Goal: Use online tool/utility: Utilize a website feature to perform a specific function

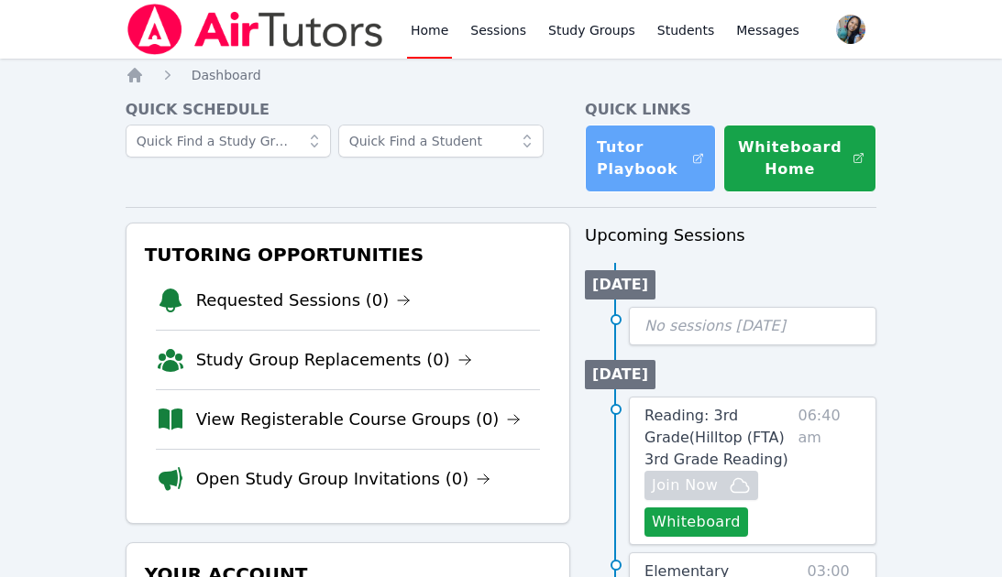
click at [662, 173] on link "Tutor Playbook" at bounding box center [650, 159] width 131 height 68
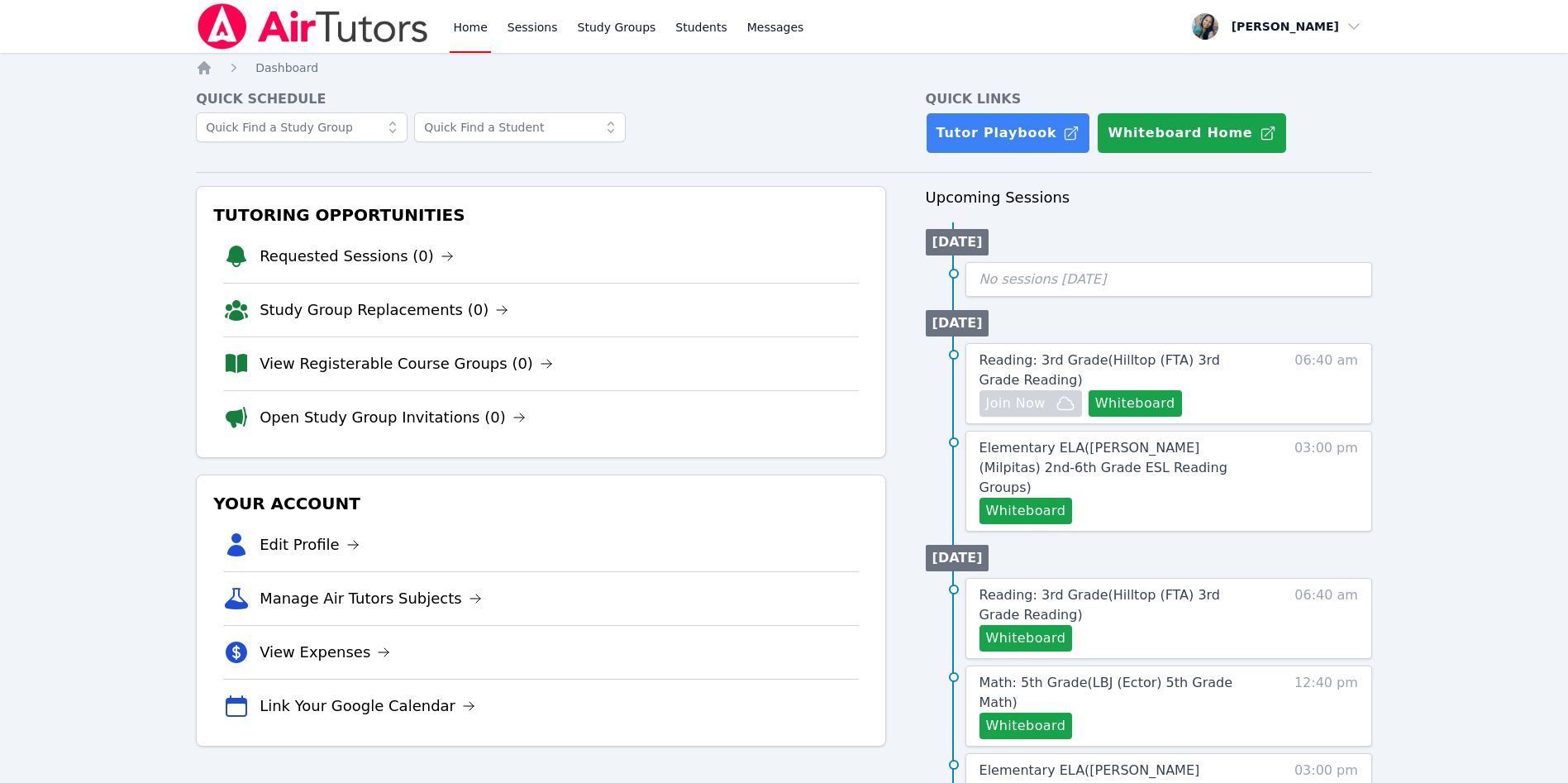
click at [922, 249] on ul "Today No sessions today" at bounding box center [1148, 259] width 447 height 74
click at [922, 405] on button "Whiteboard" at bounding box center [1136, 403] width 94 height 26
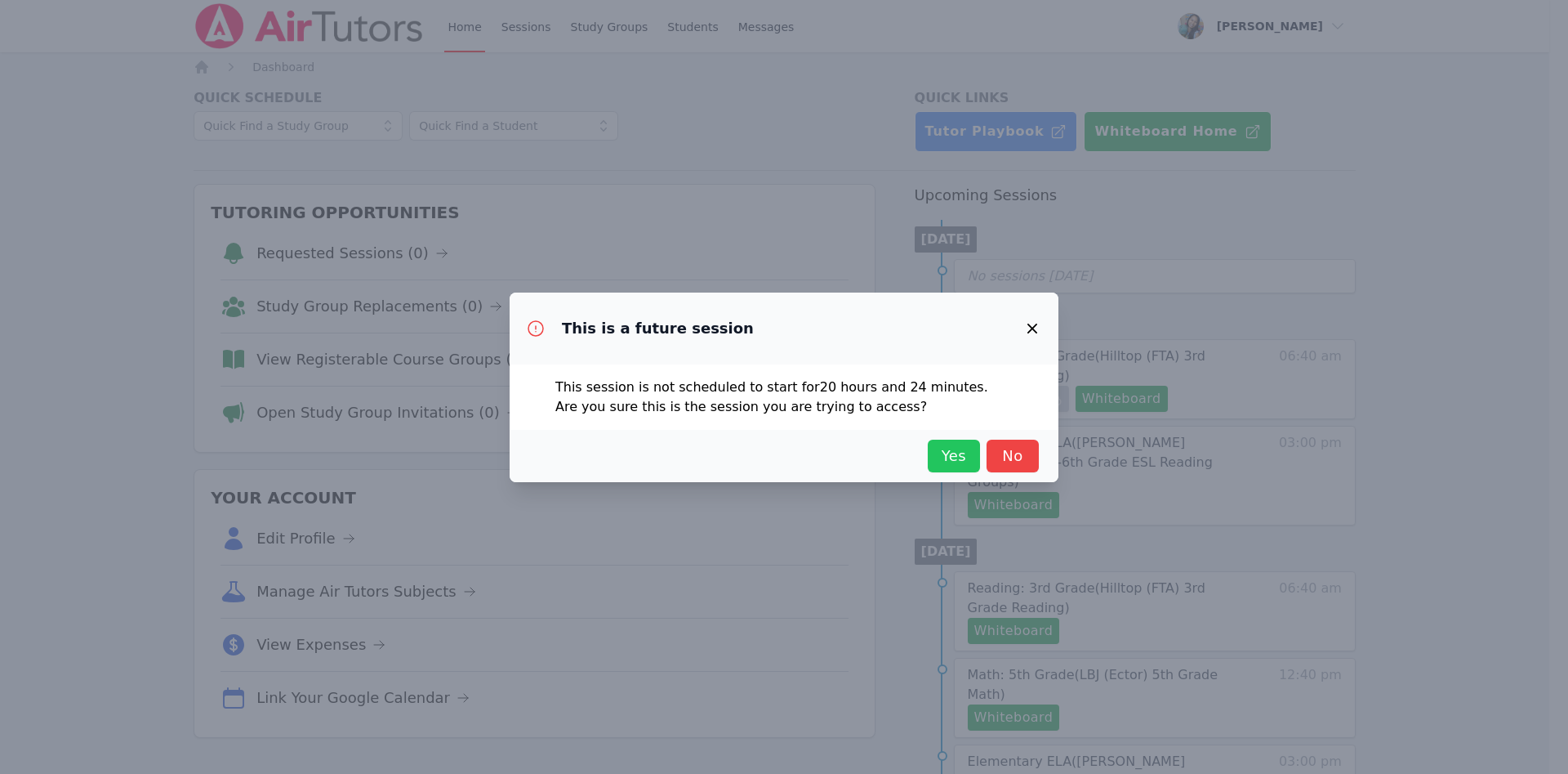
click at [911, 449] on span "Yes" at bounding box center [954, 456] width 36 height 23
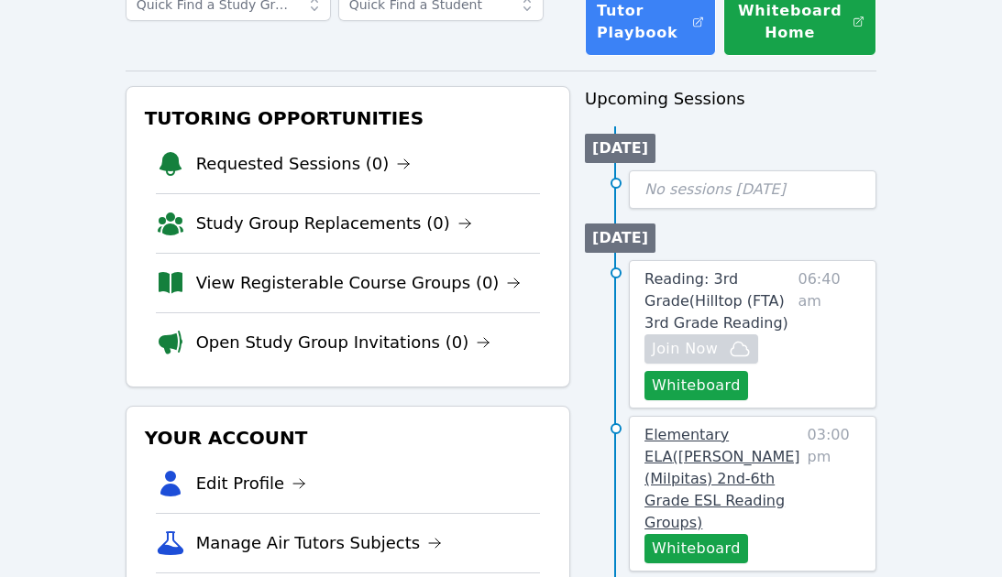
scroll to position [275, 0]
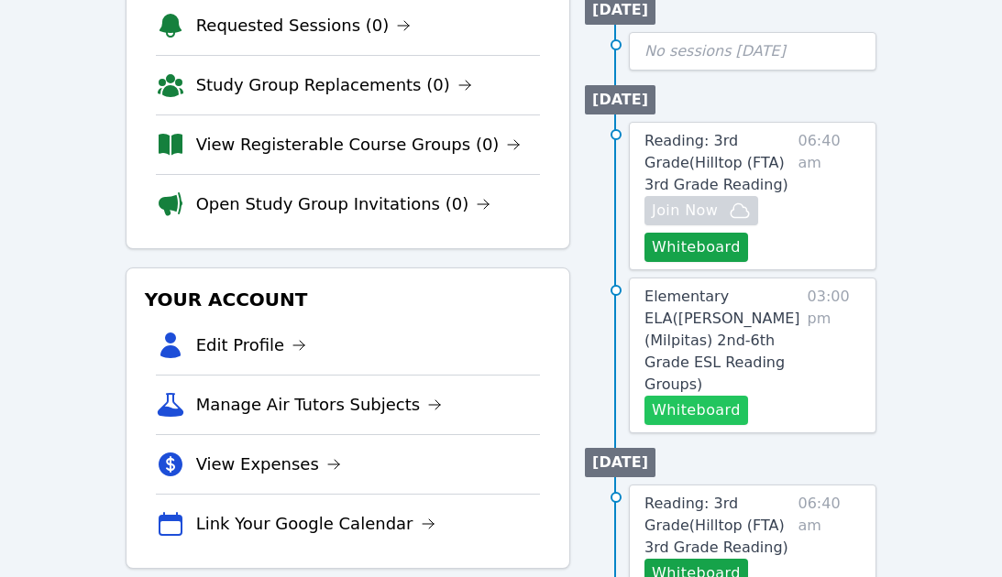
click at [701, 396] on button "Whiteboard" at bounding box center [696, 410] width 104 height 29
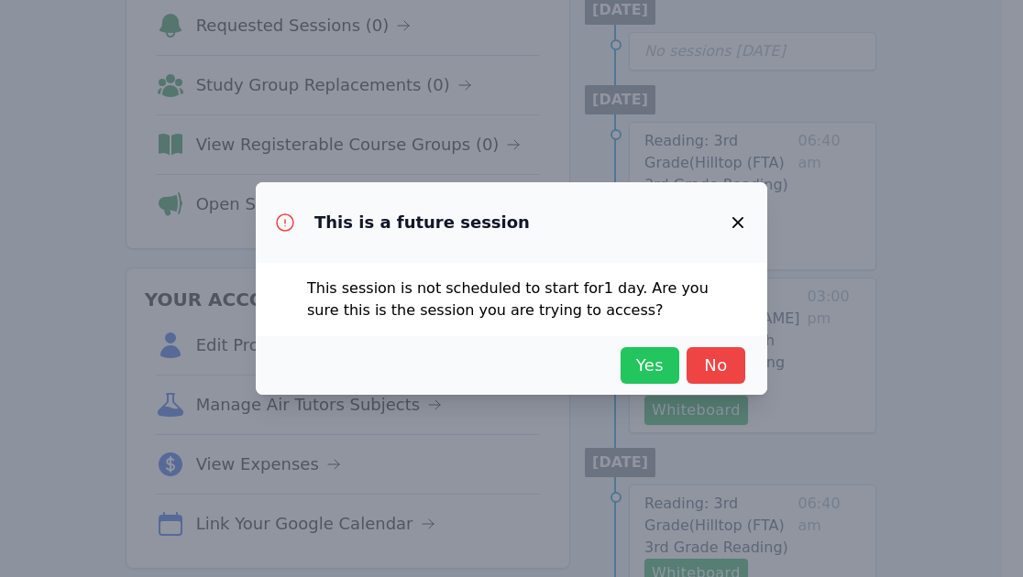
click at [652, 370] on span "Yes" at bounding box center [650, 366] width 40 height 26
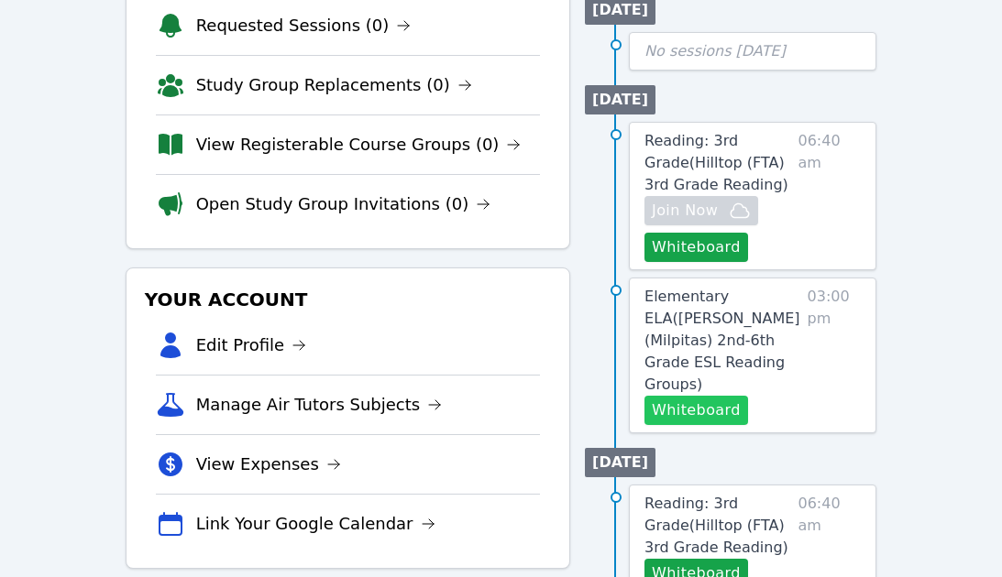
click at [715, 396] on button "Whiteboard" at bounding box center [696, 410] width 104 height 29
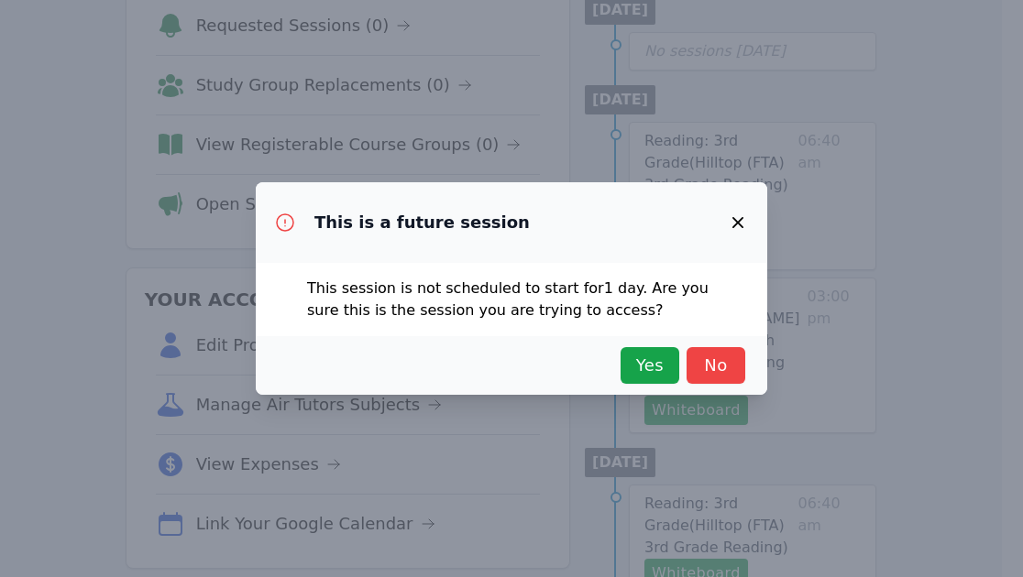
click at [730, 219] on icon "button" at bounding box center [738, 223] width 22 height 22
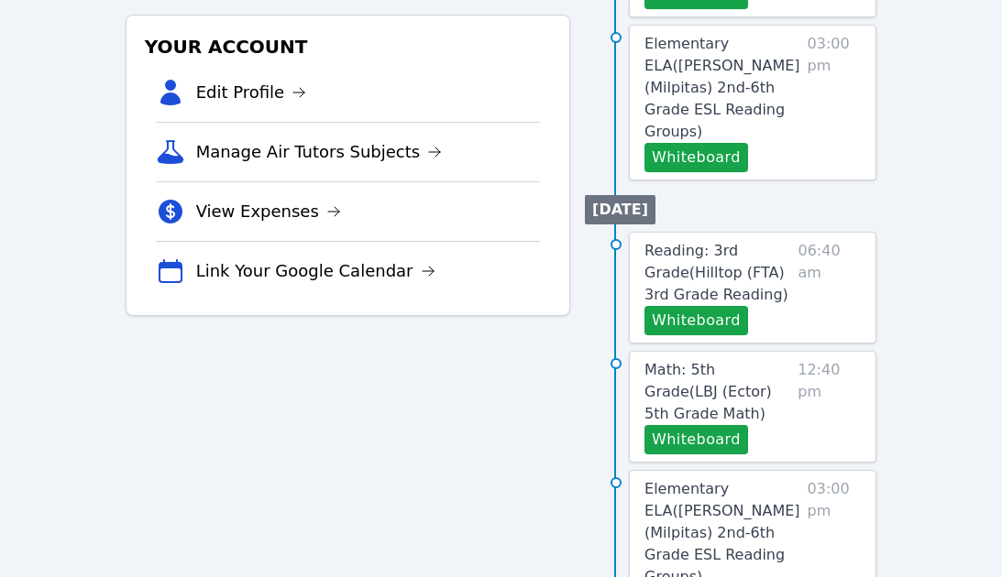
scroll to position [550, 0]
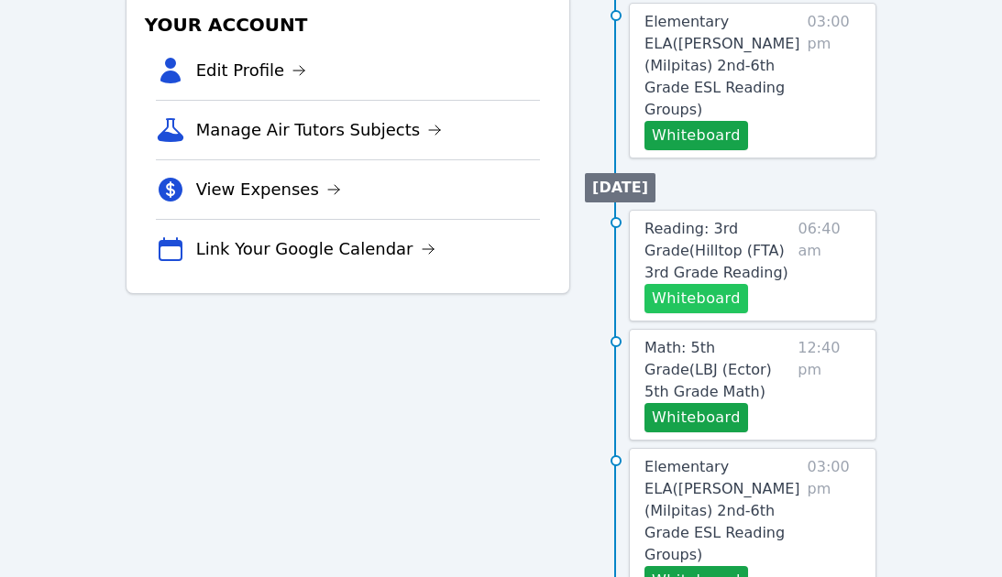
click at [676, 284] on button "Whiteboard" at bounding box center [696, 298] width 104 height 29
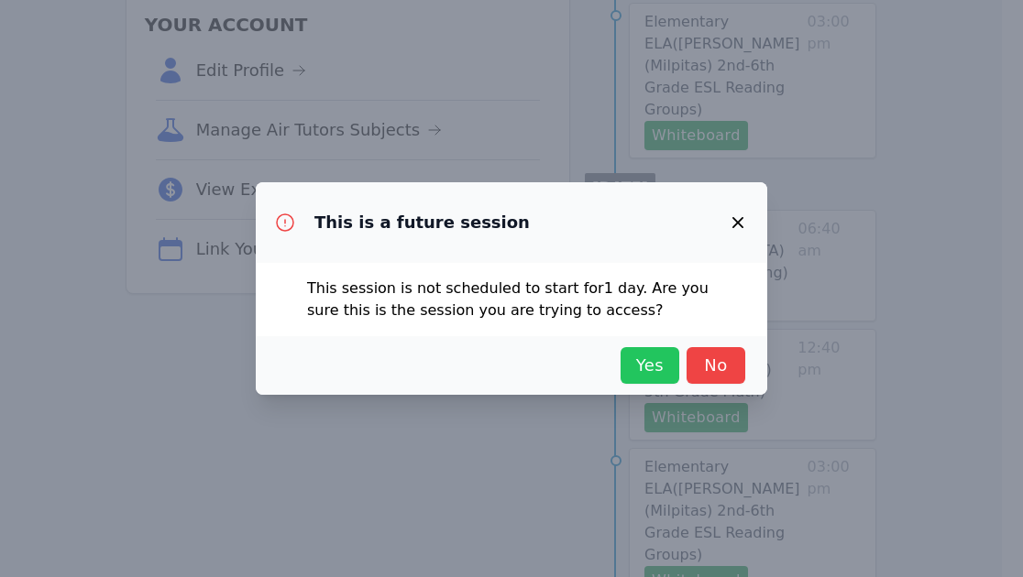
click at [651, 364] on span "Yes" at bounding box center [650, 366] width 40 height 26
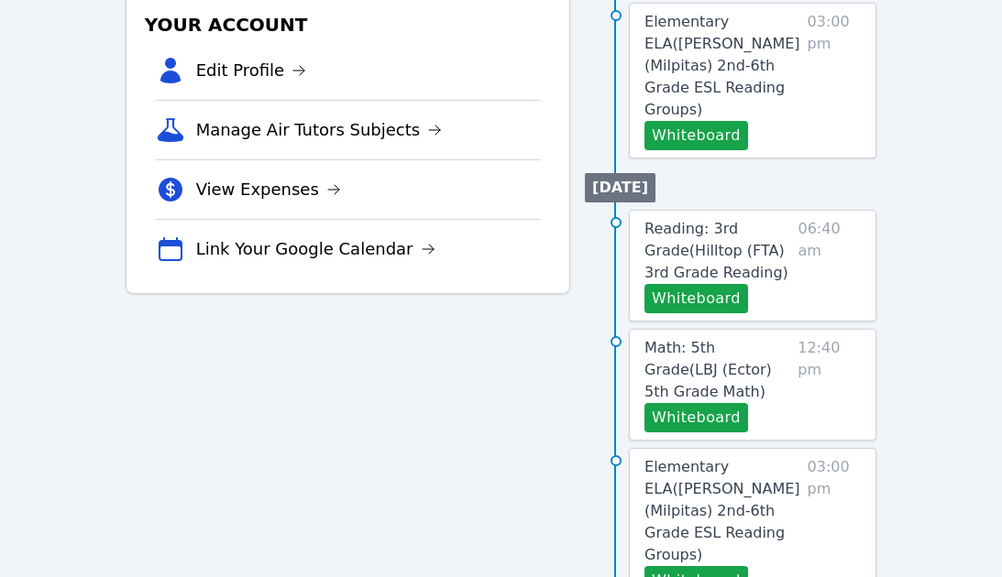
scroll to position [687, 0]
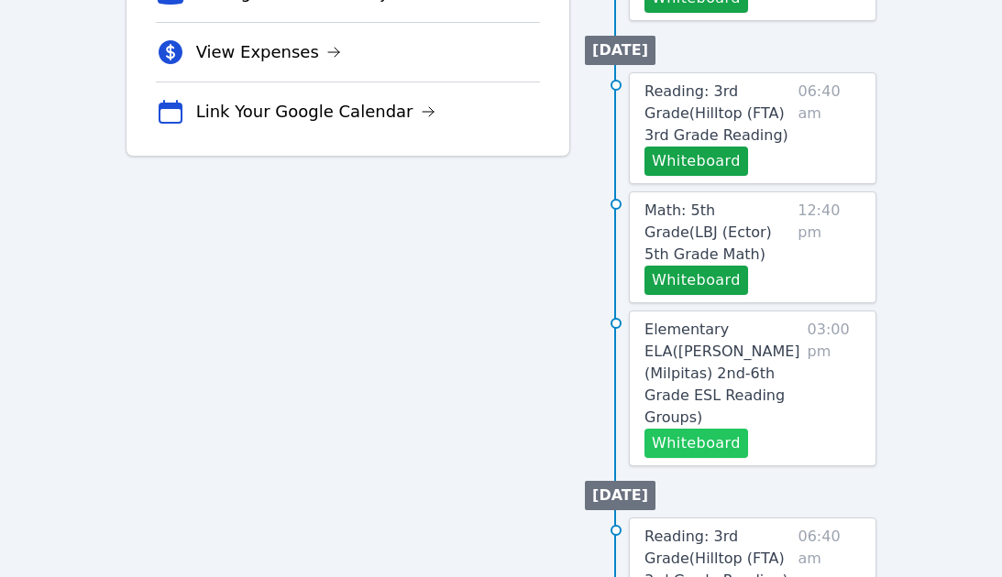
click at [700, 429] on button "Whiteboard" at bounding box center [696, 443] width 104 height 29
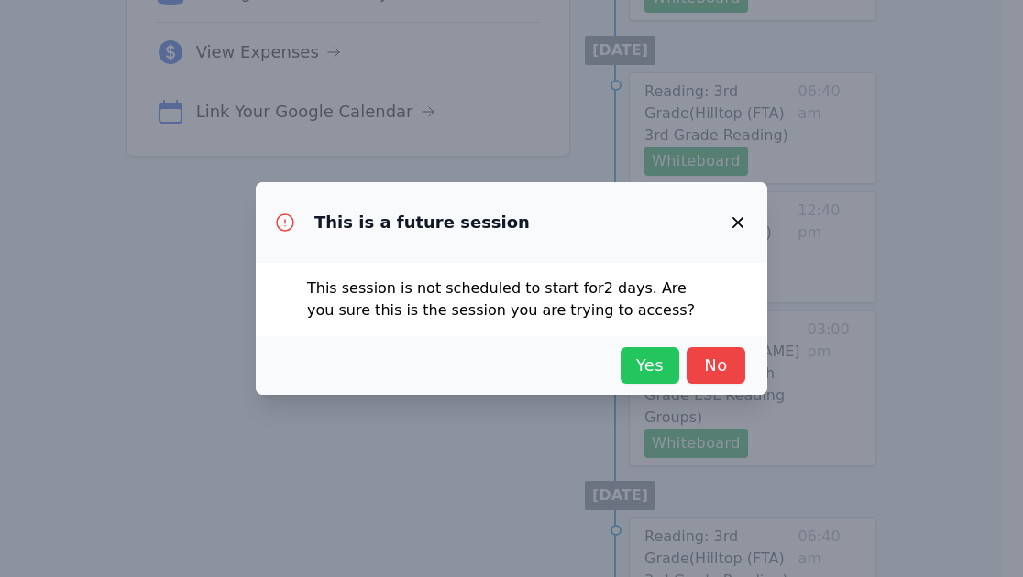
click at [628, 348] on button "Yes" at bounding box center [649, 365] width 59 height 37
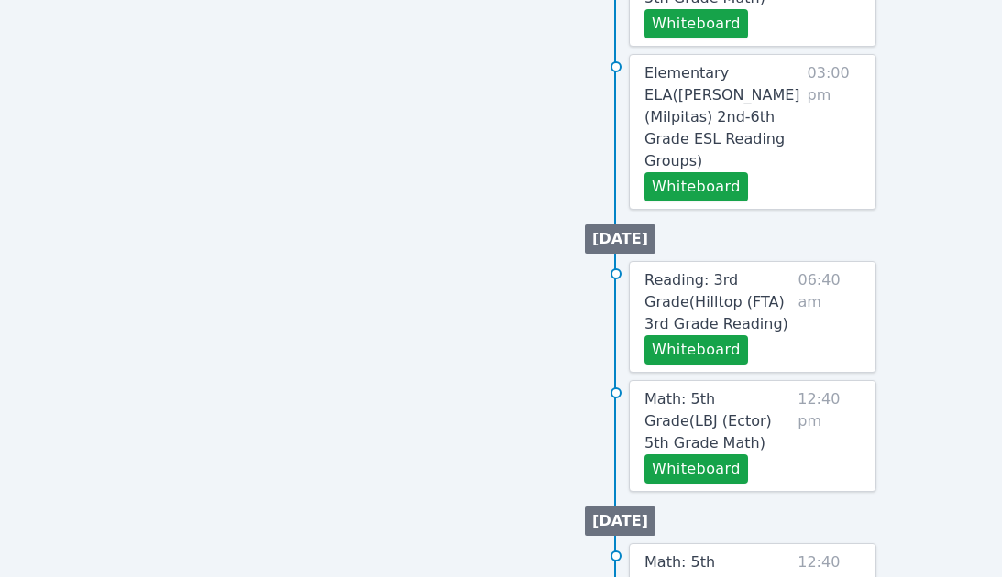
scroll to position [962, 0]
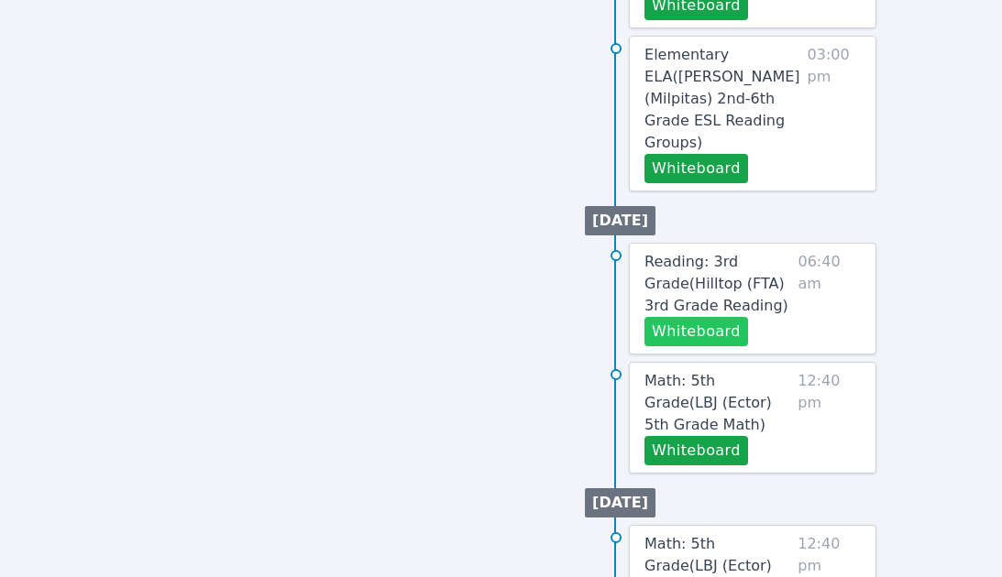
click at [705, 317] on button "Whiteboard" at bounding box center [696, 331] width 104 height 29
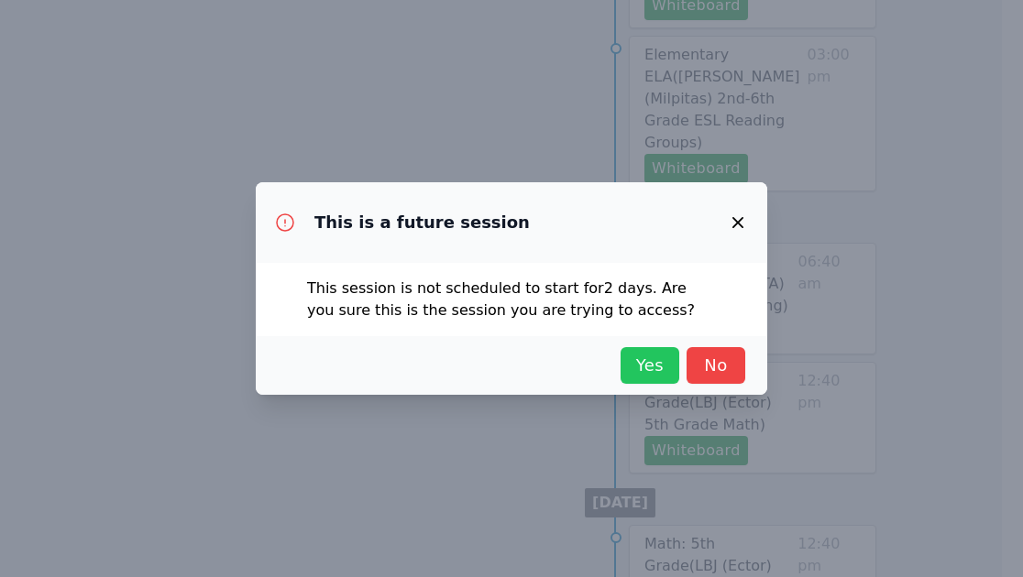
click at [638, 365] on span "Yes" at bounding box center [650, 366] width 40 height 26
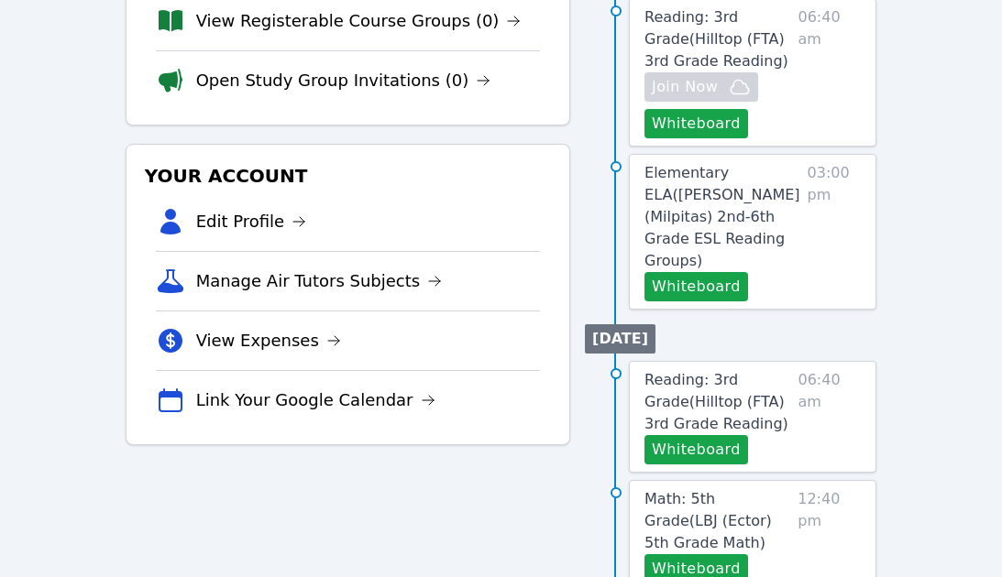
scroll to position [550, 0]
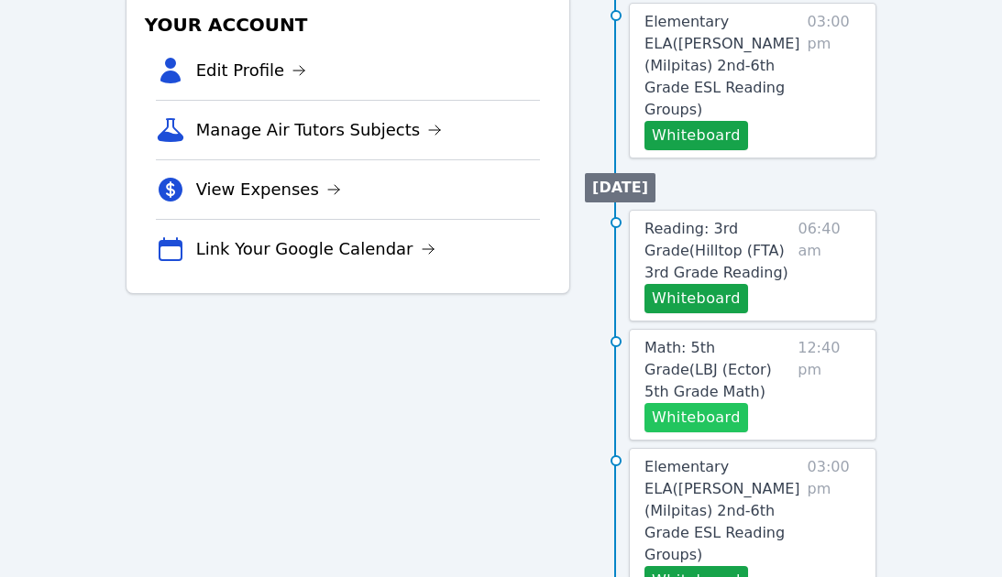
click at [725, 403] on button "Whiteboard" at bounding box center [696, 417] width 104 height 29
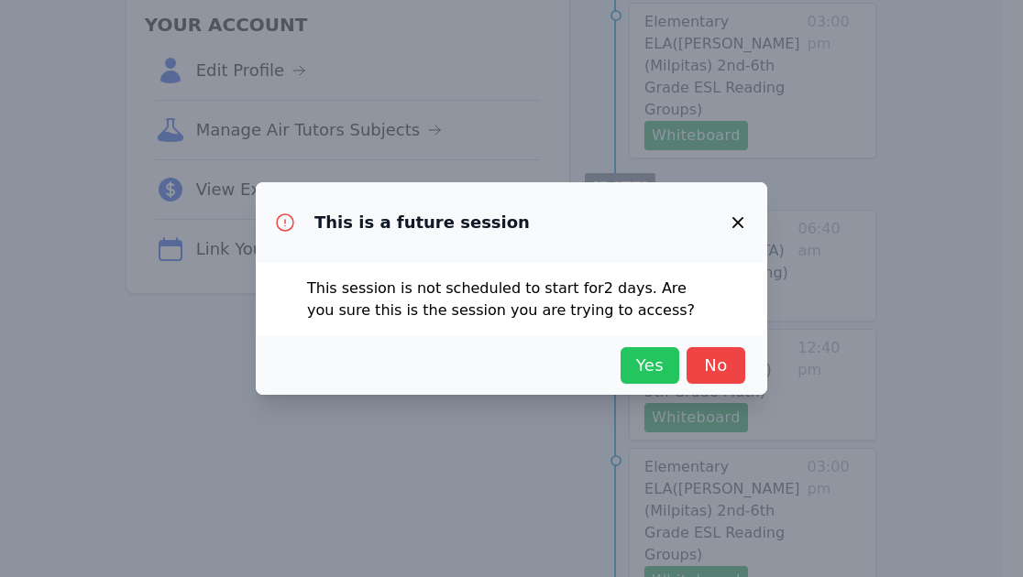
click at [633, 367] on span "Yes" at bounding box center [650, 366] width 40 height 26
